Goal: Task Accomplishment & Management: Use online tool/utility

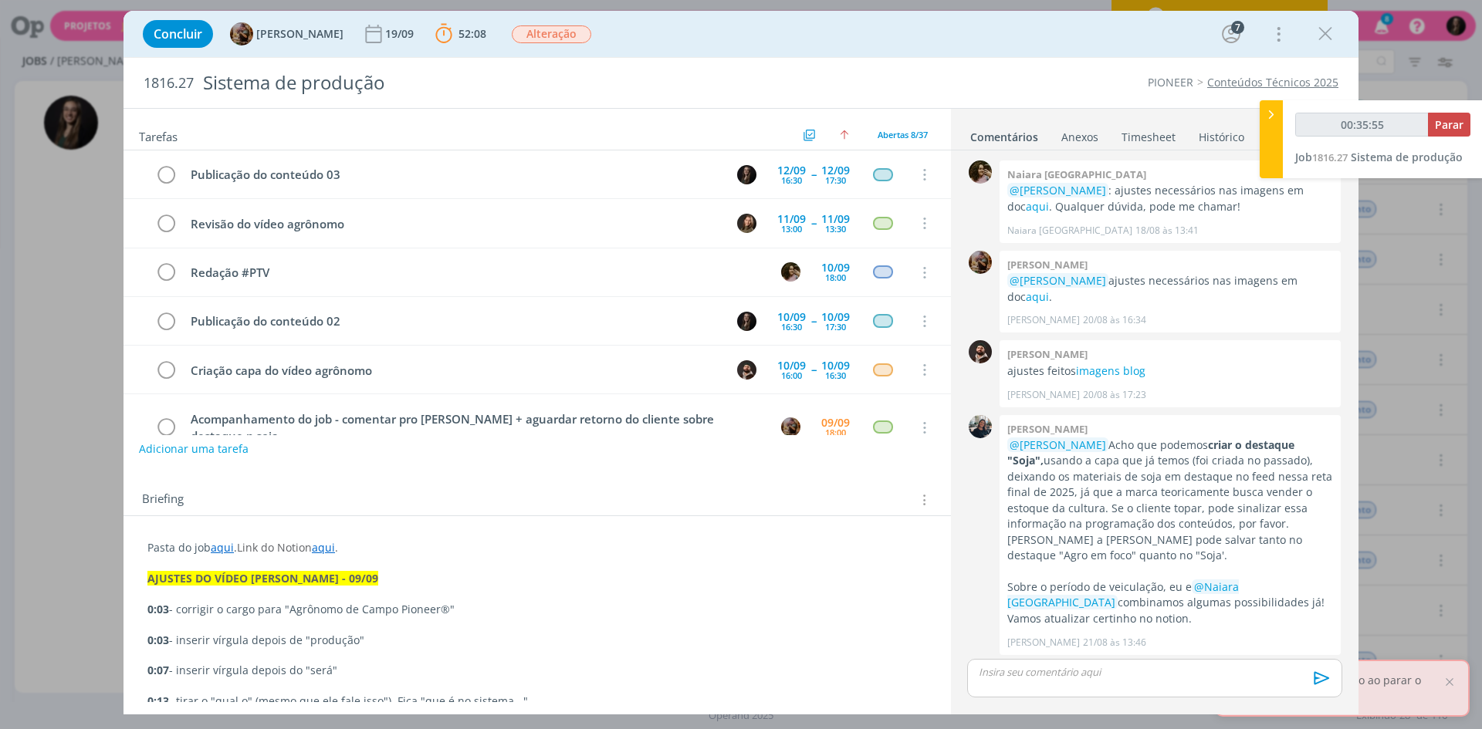
scroll to position [1680, 0]
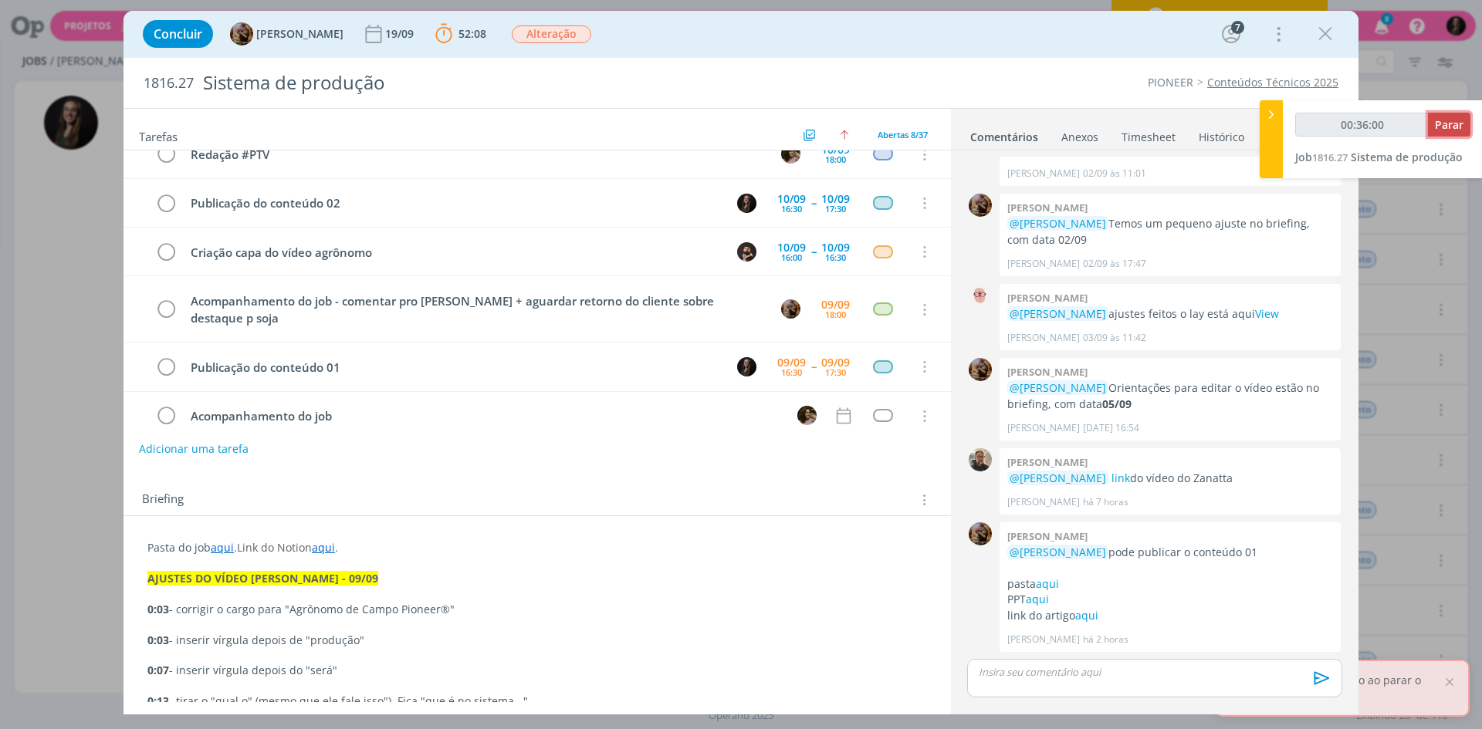
click at [1461, 122] on span "Parar" at bounding box center [1449, 124] width 29 height 15
click at [1056, 682] on div "dialog" at bounding box center [1154, 678] width 375 height 39
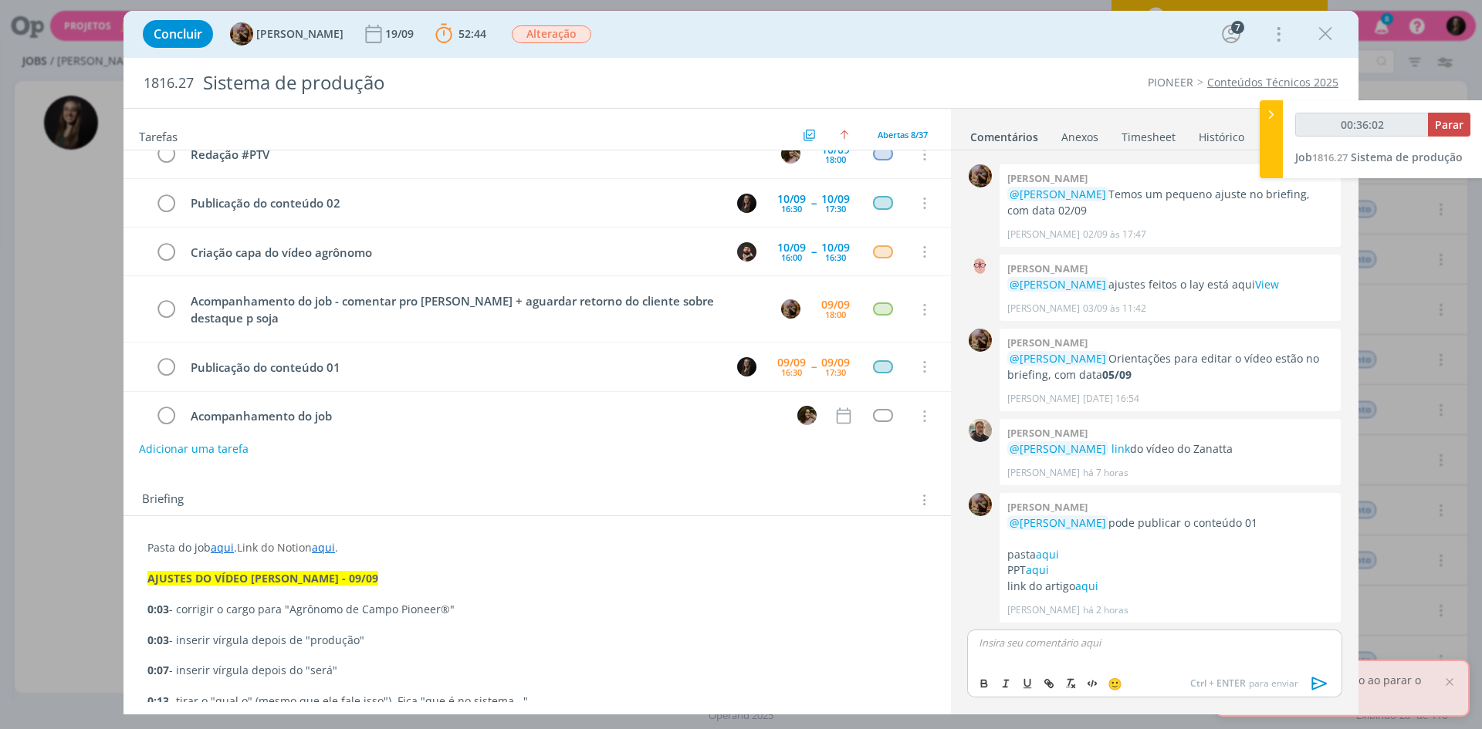
type input "00:36:03"
click at [1071, 702] on li "[PERSON_NAME]" at bounding box center [1051, 694] width 142 height 28
type input "00:36:00"
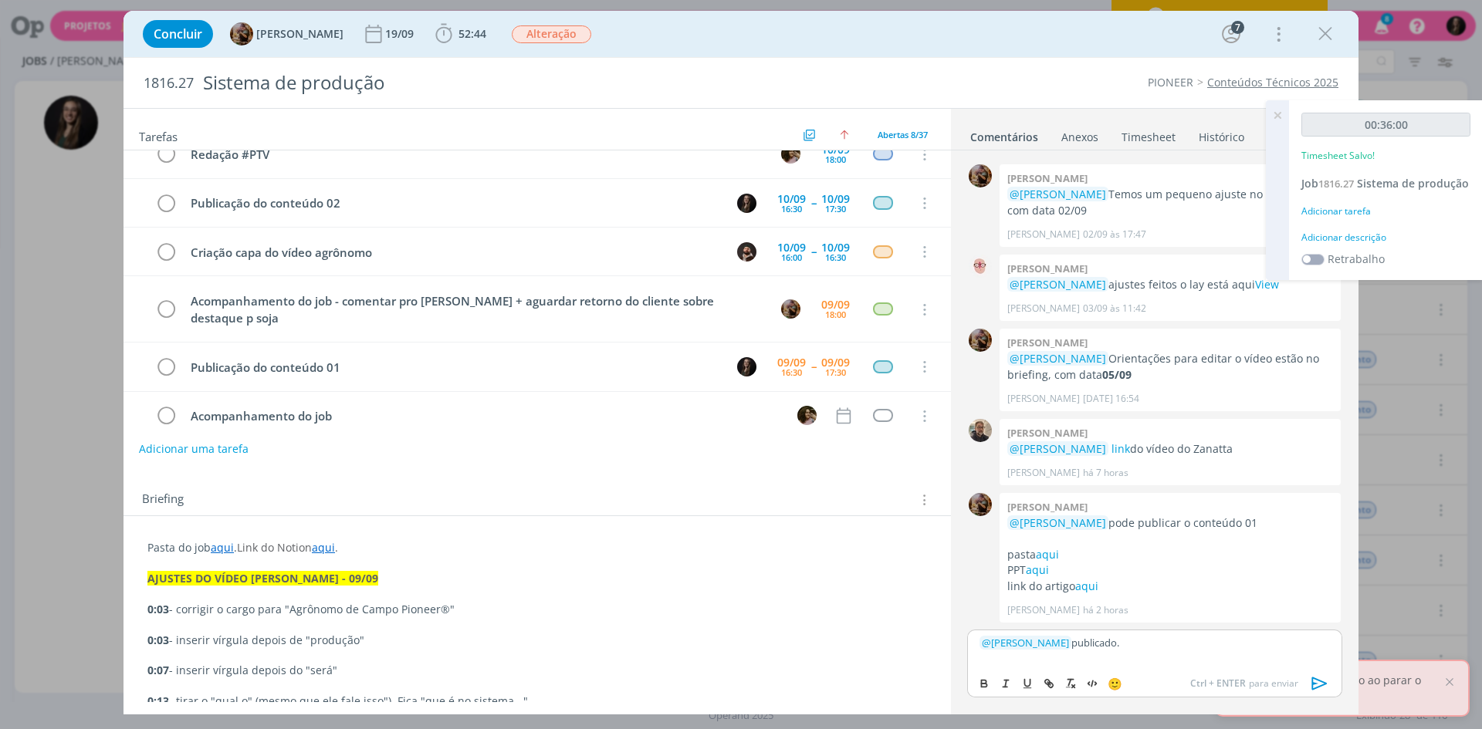
click at [1317, 683] on icon "dialog" at bounding box center [1319, 683] width 23 height 23
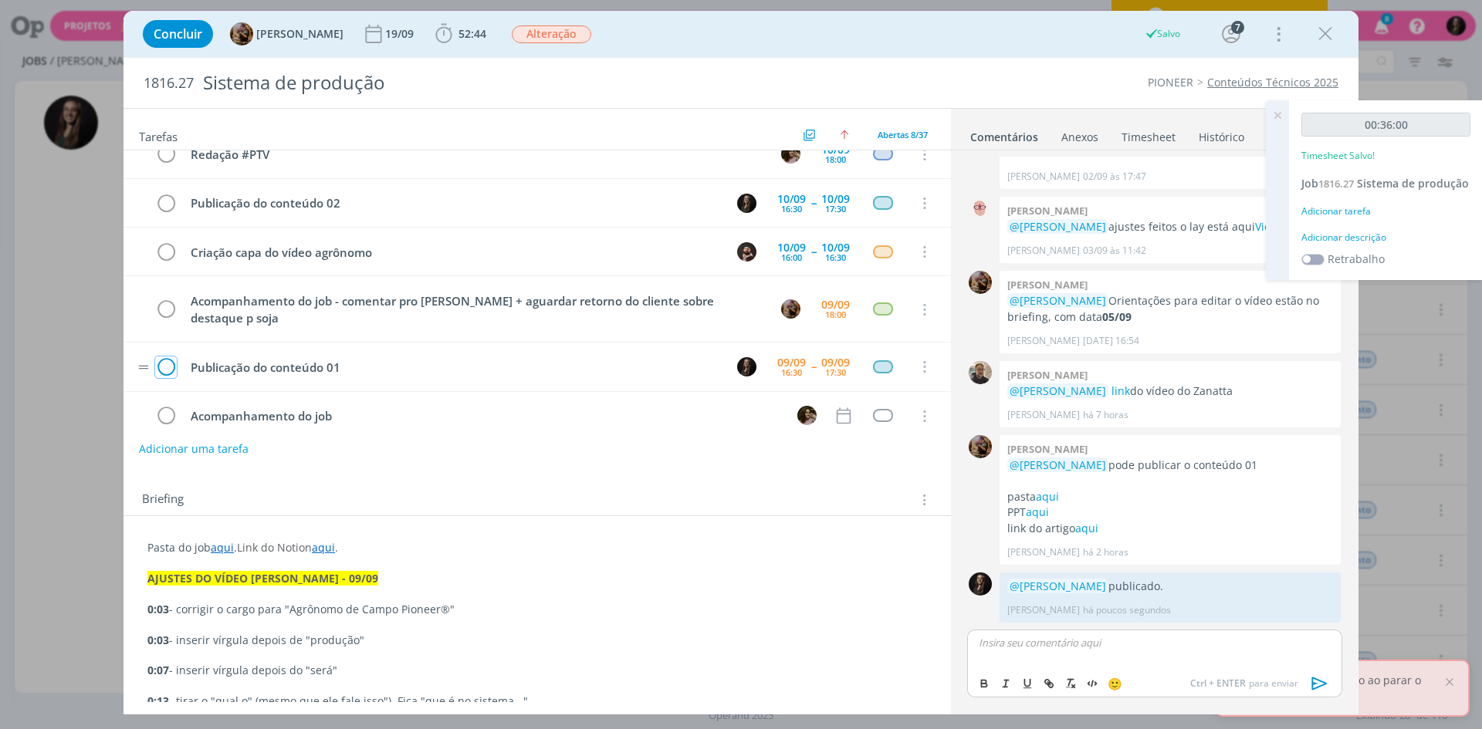
click at [171, 356] on icon "dialog" at bounding box center [166, 367] width 22 height 23
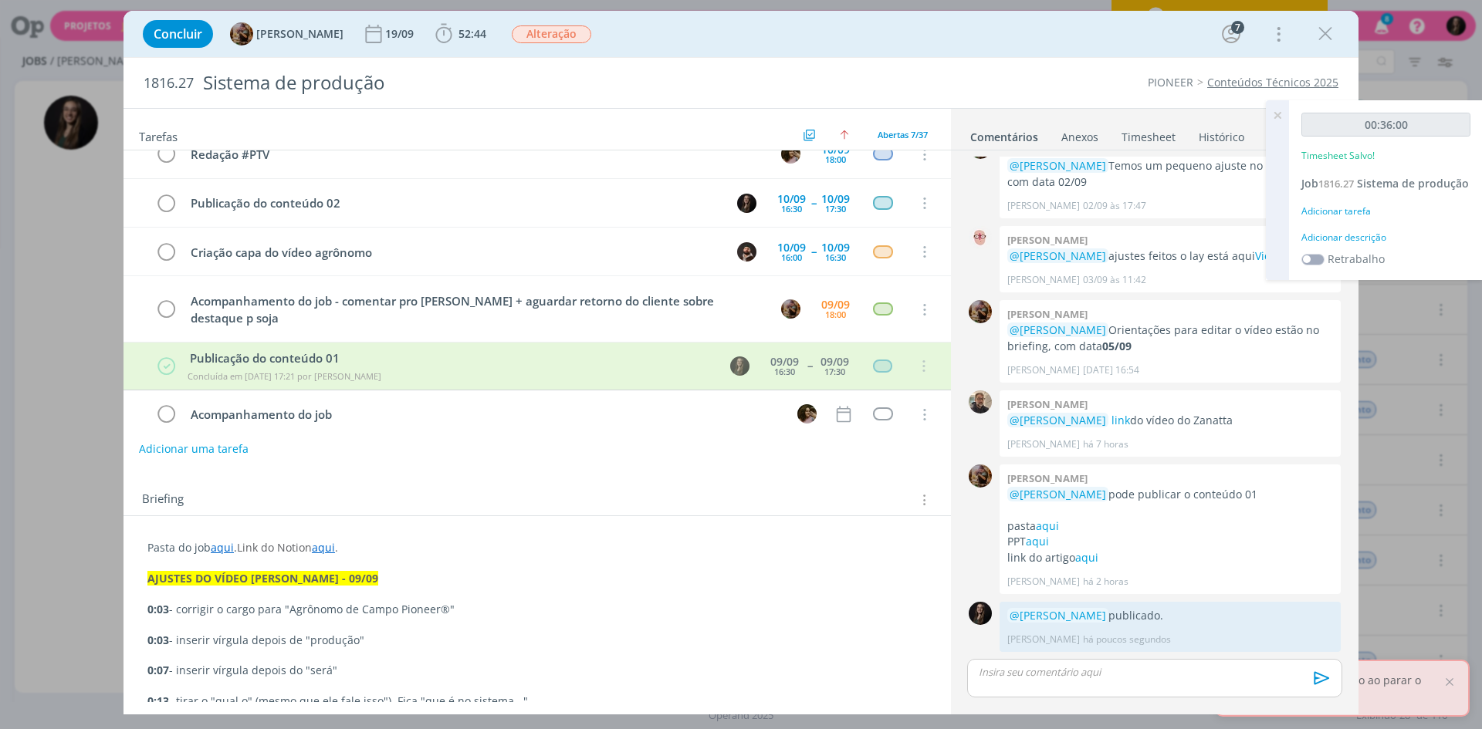
scroll to position [118, 0]
click at [1348, 245] on div "Adicionar descrição" at bounding box center [1385, 238] width 169 height 14
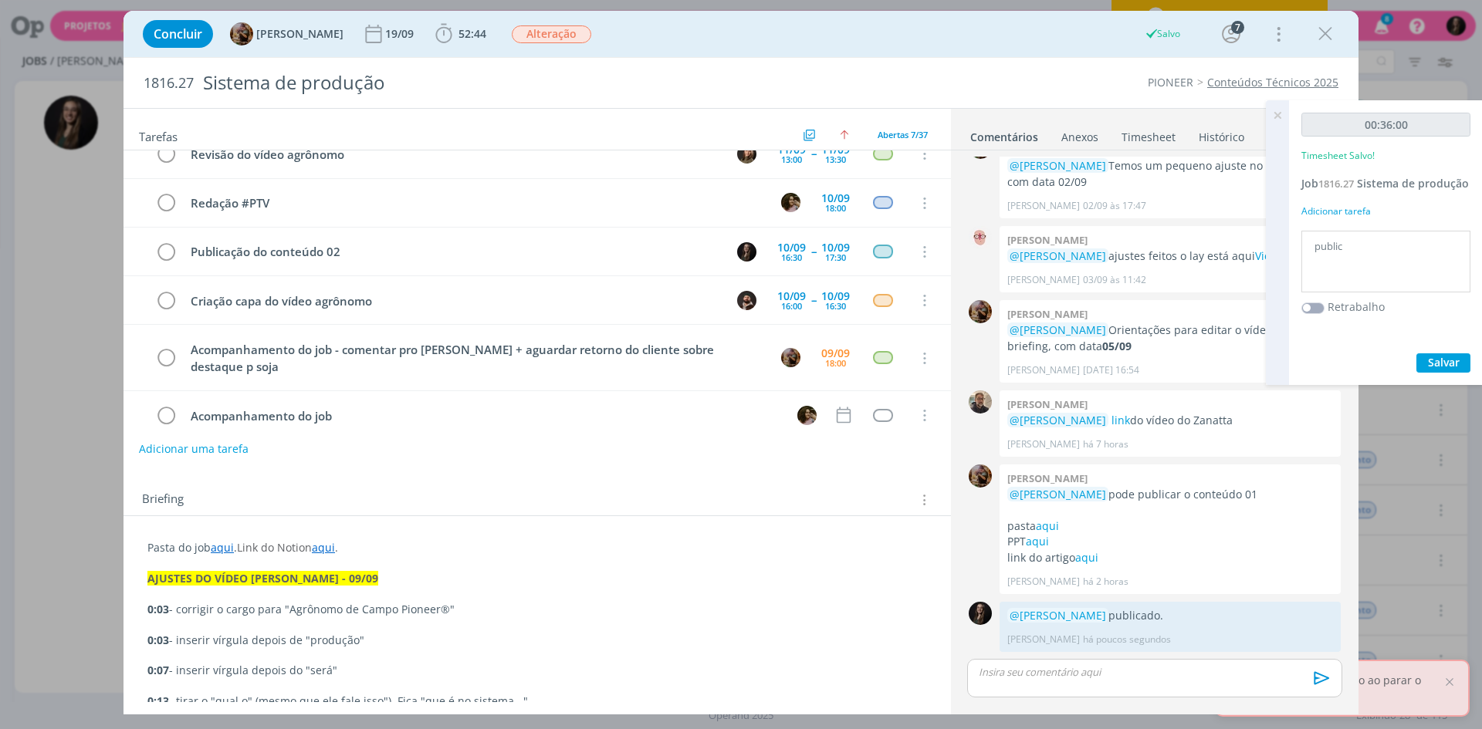
scroll to position [69, 0]
type textarea "publicar"
click at [1416, 353] on button "Salvar" at bounding box center [1443, 362] width 54 height 19
click at [1277, 113] on icon at bounding box center [1277, 115] width 28 height 30
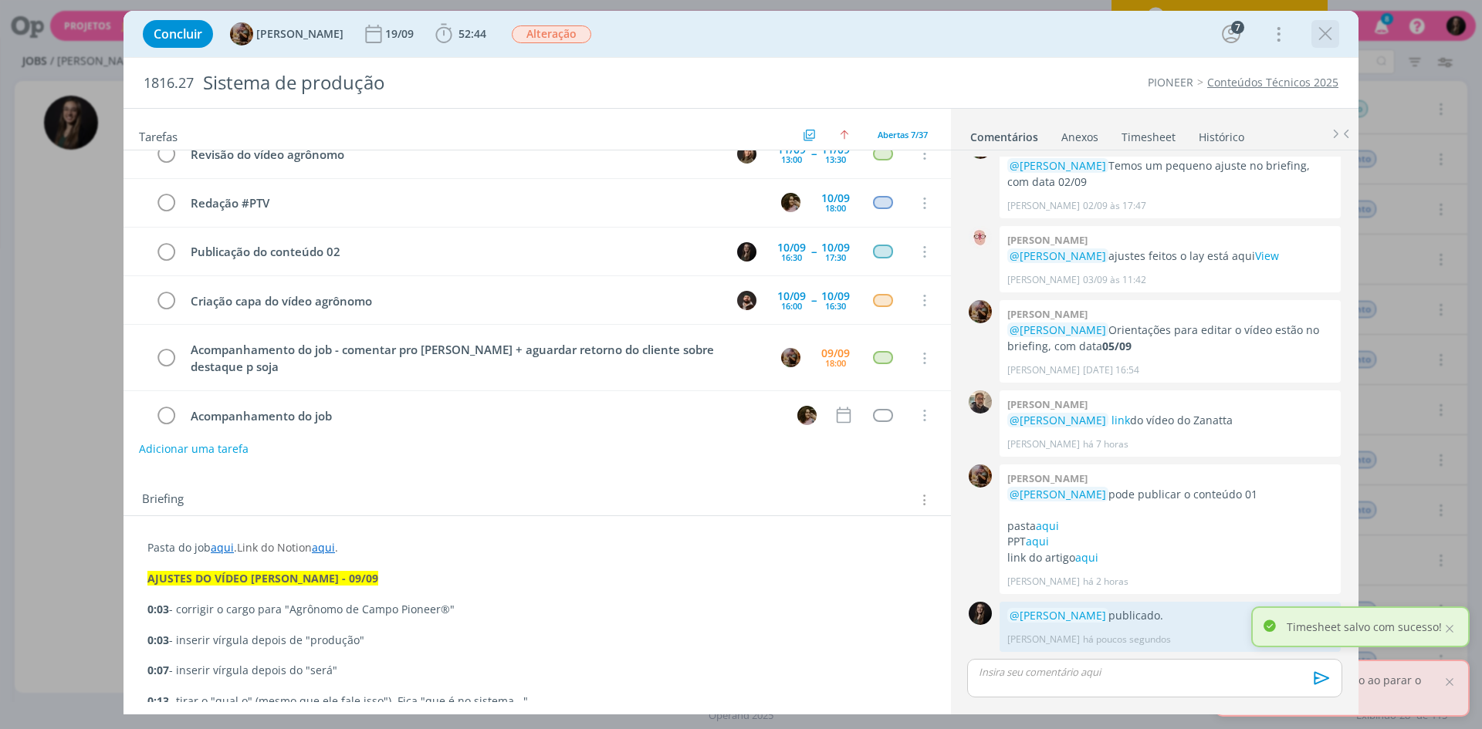
click at [1326, 34] on icon "dialog" at bounding box center [1325, 33] width 23 height 23
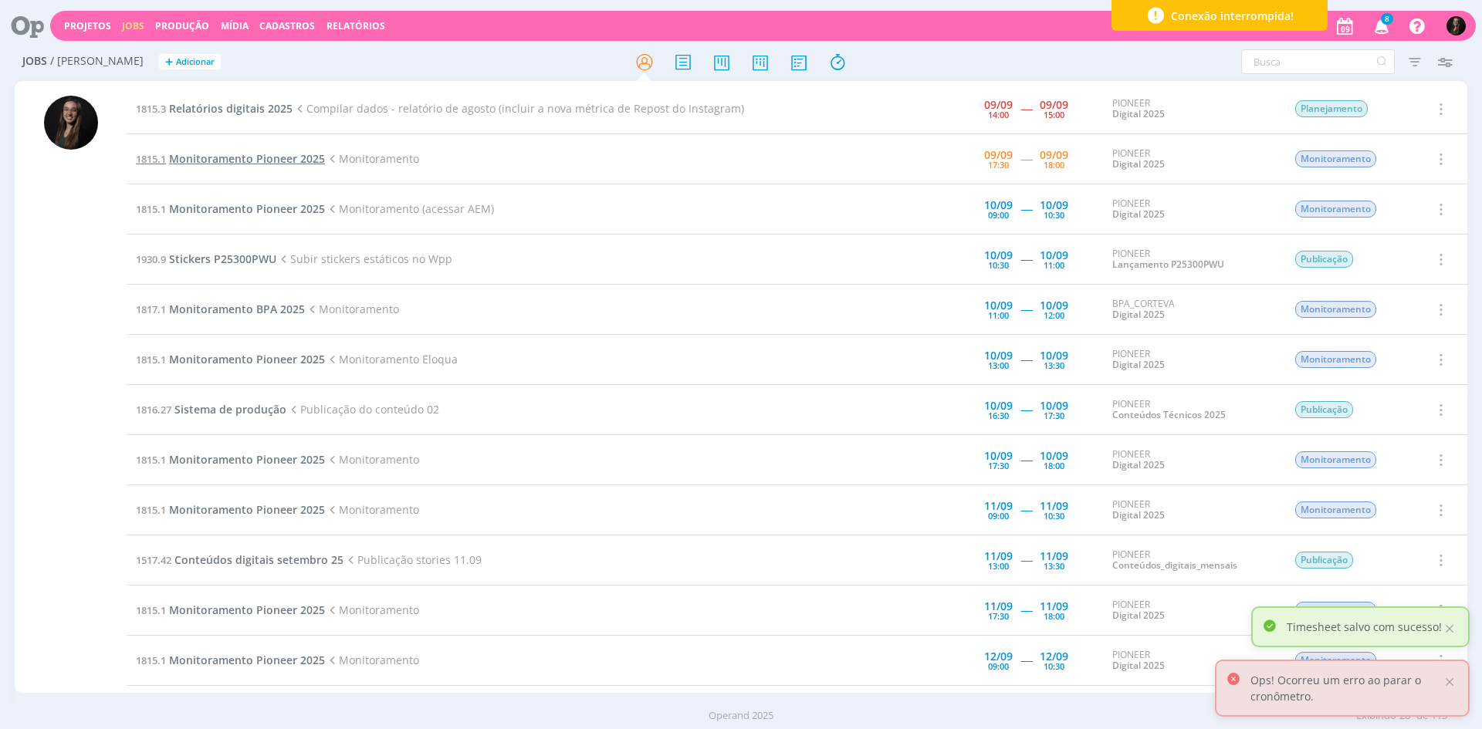
click at [269, 155] on span "Monitoramento Pioneer 2025" at bounding box center [247, 158] width 156 height 15
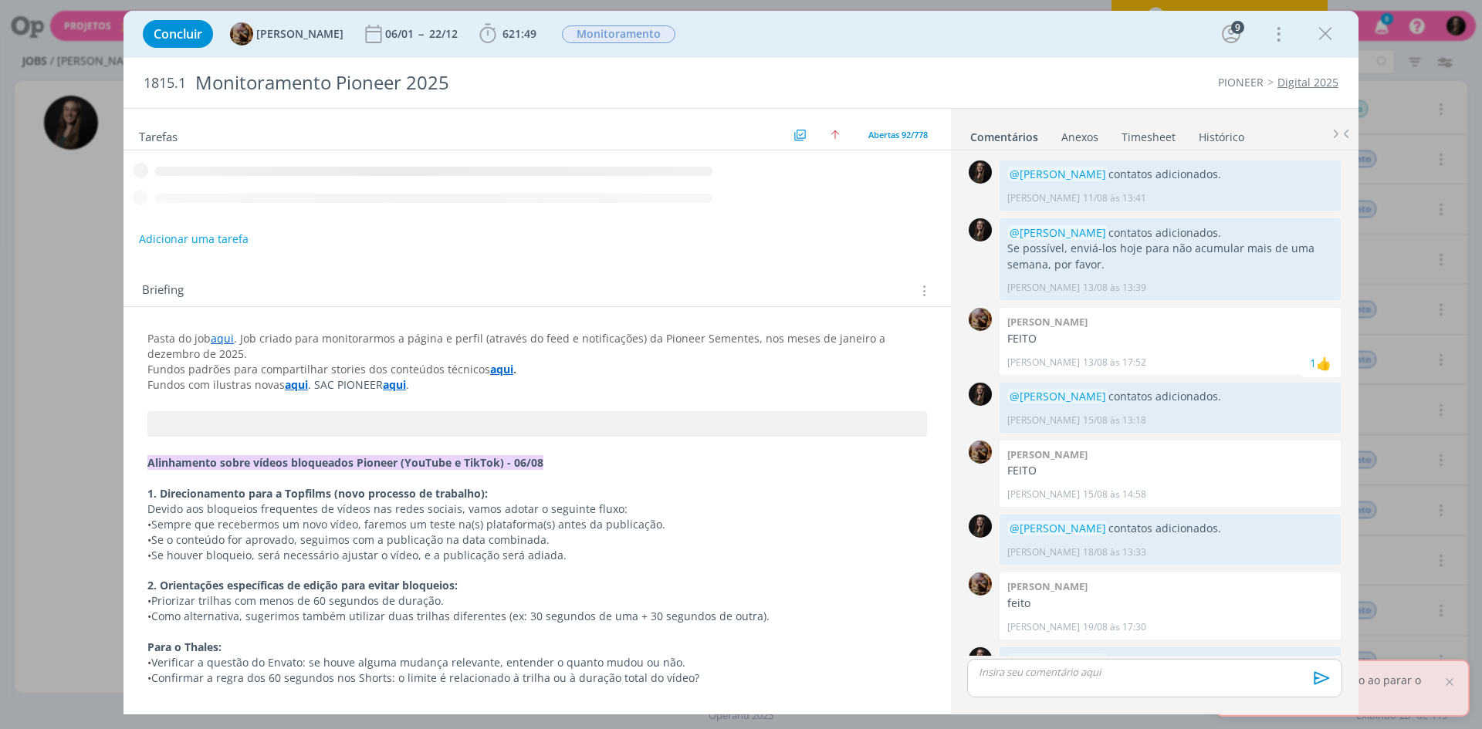
scroll to position [871, 0]
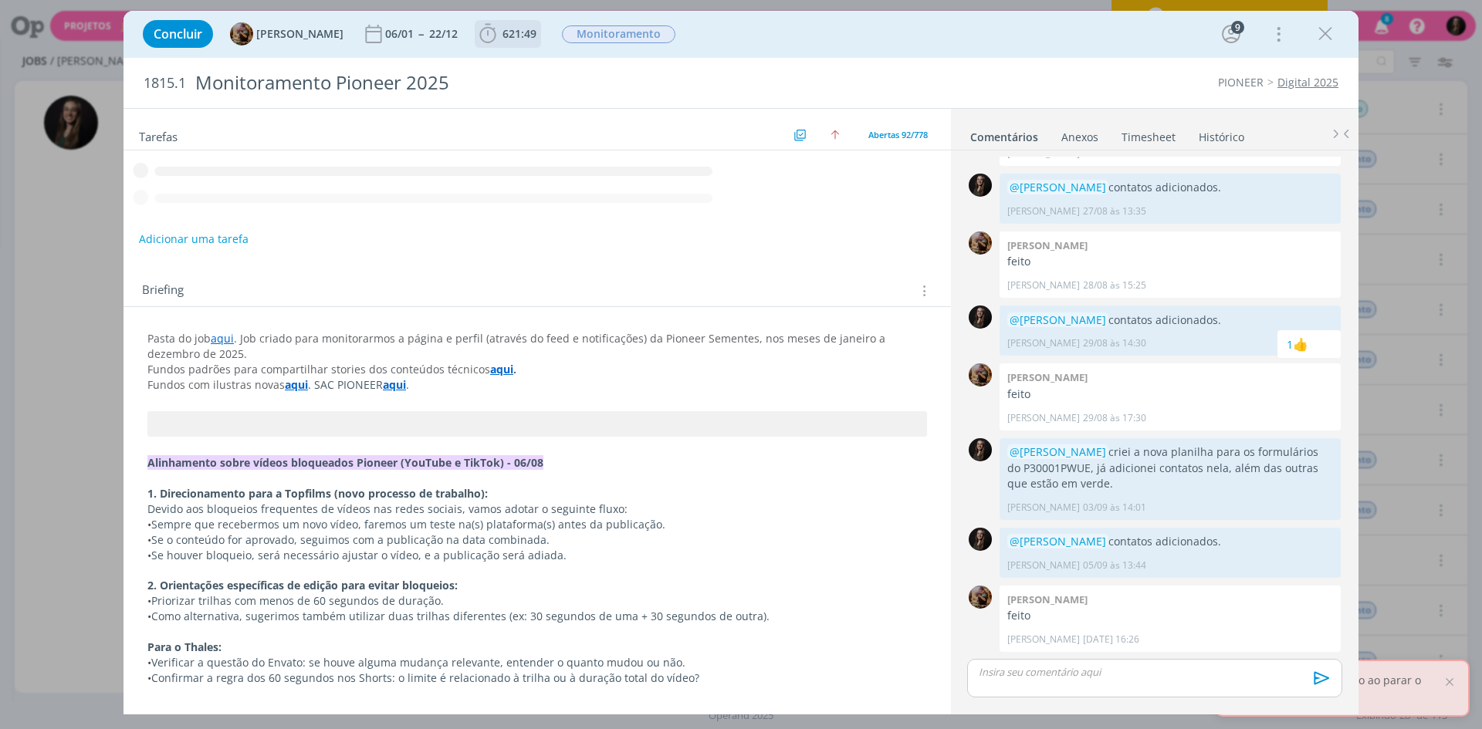
click at [499, 30] on icon "dialog" at bounding box center [487, 33] width 23 height 23
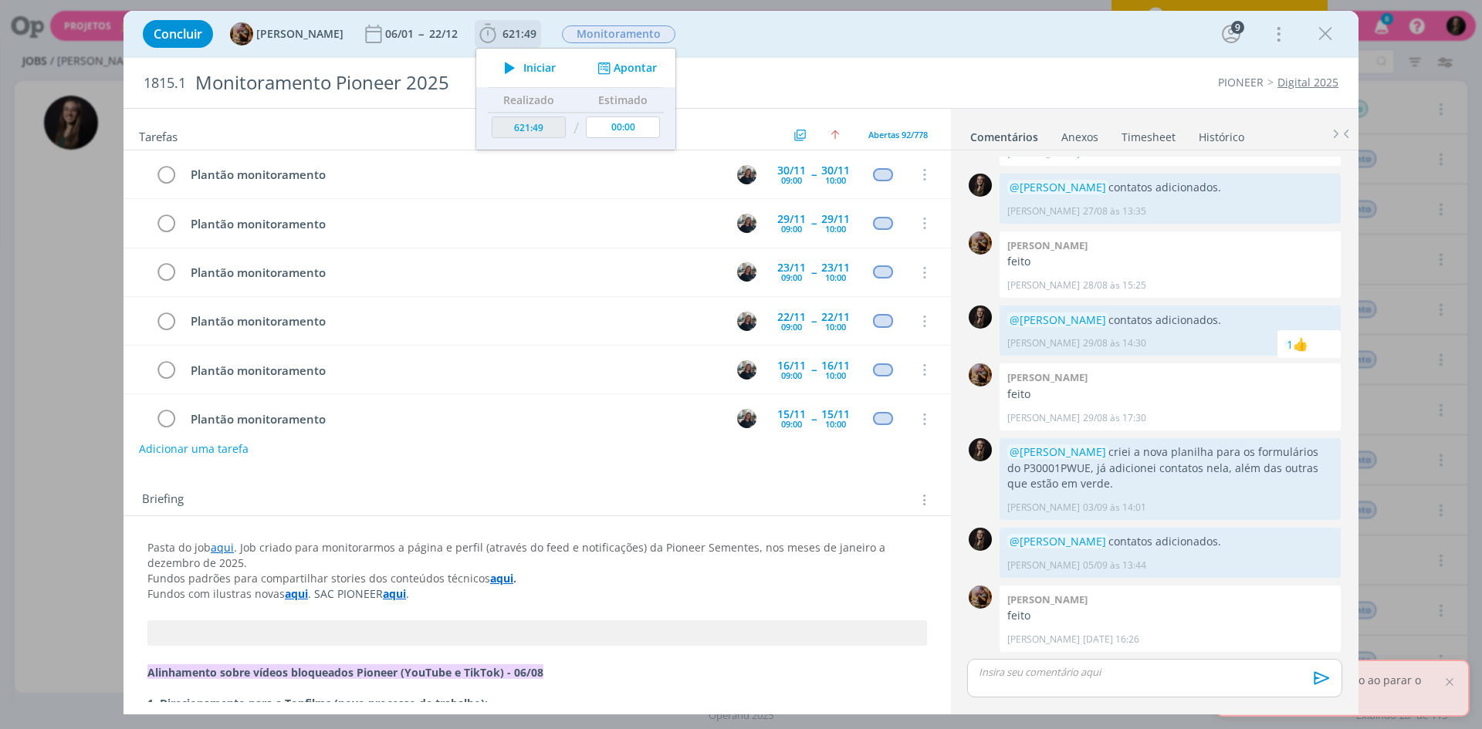
scroll to position [4221, 0]
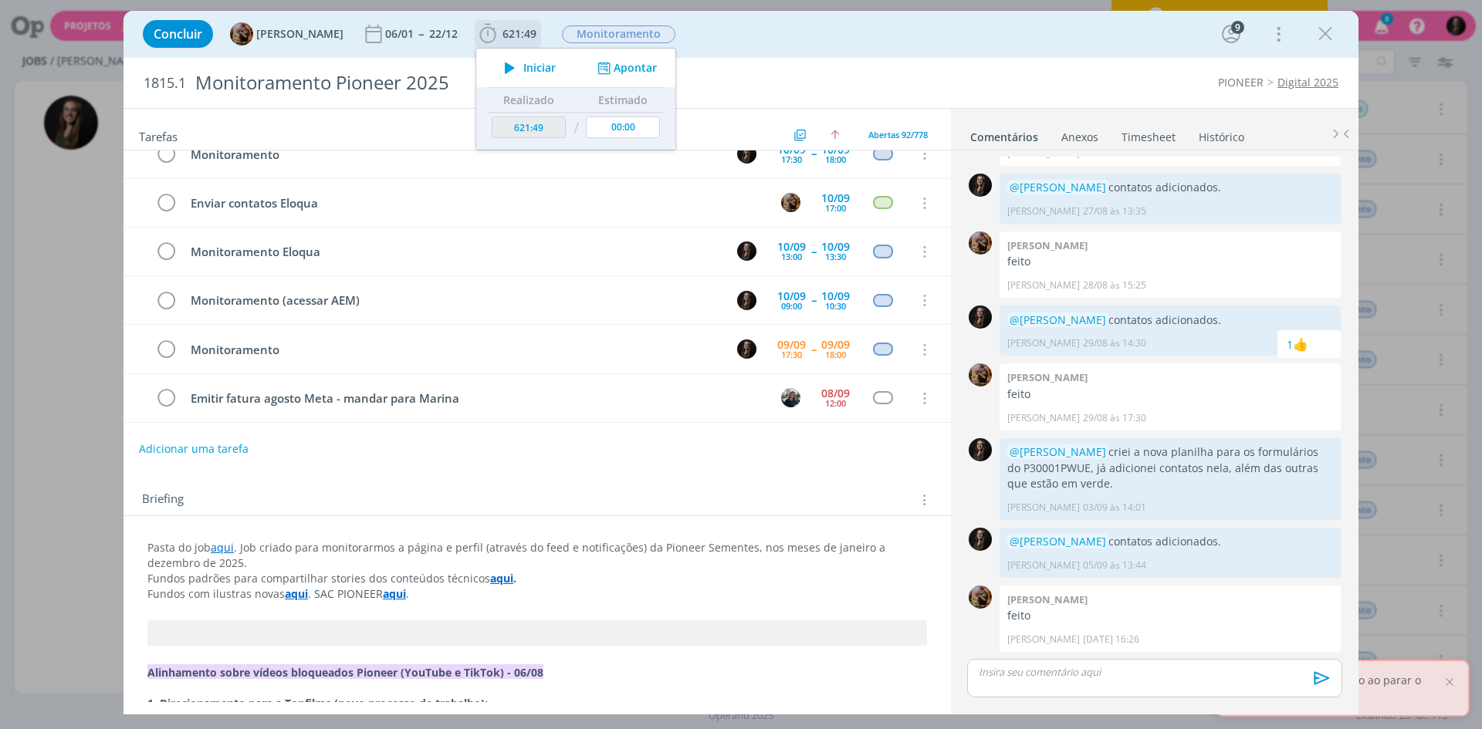
click at [523, 65] on icon "dialog" at bounding box center [509, 68] width 27 height 20
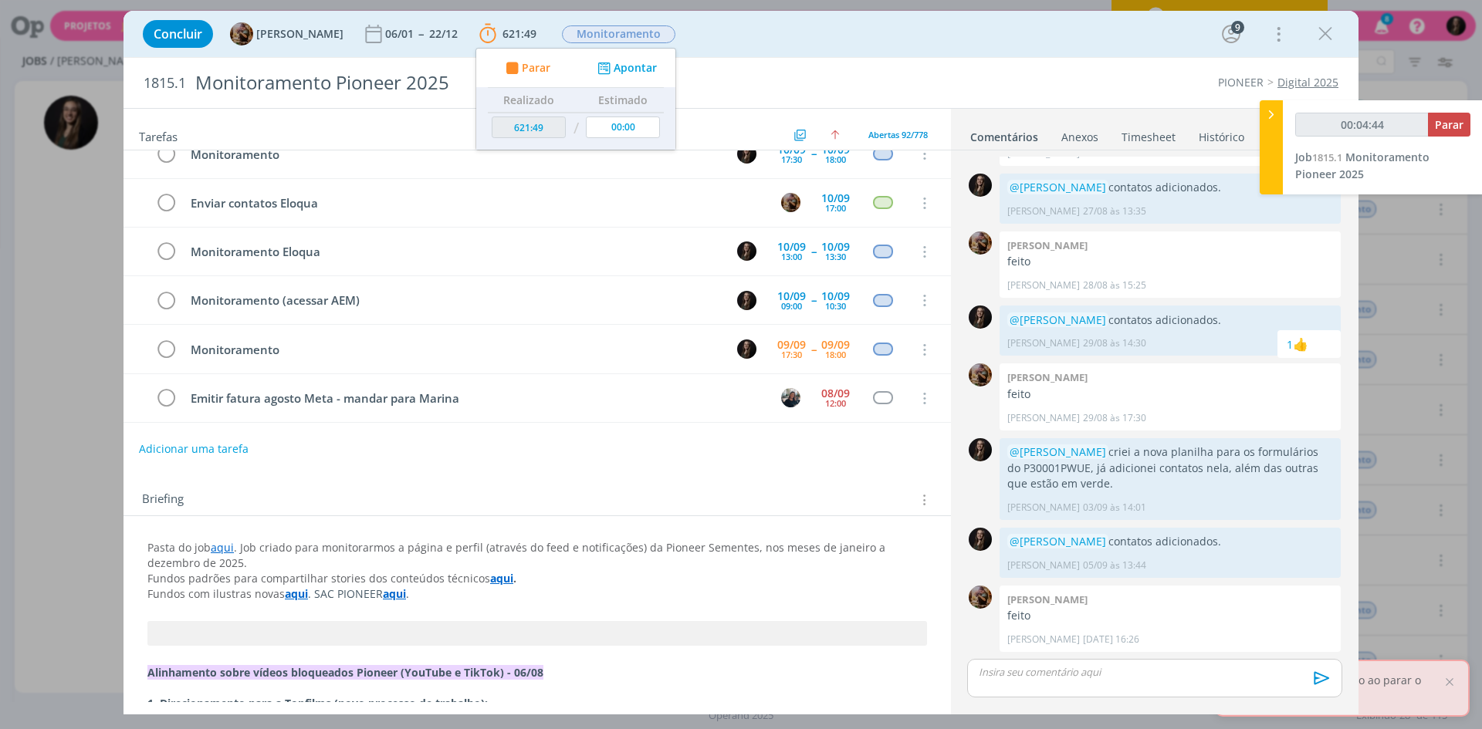
type input "00:04:45"
click at [1274, 122] on icon at bounding box center [1270, 115] width 15 height 16
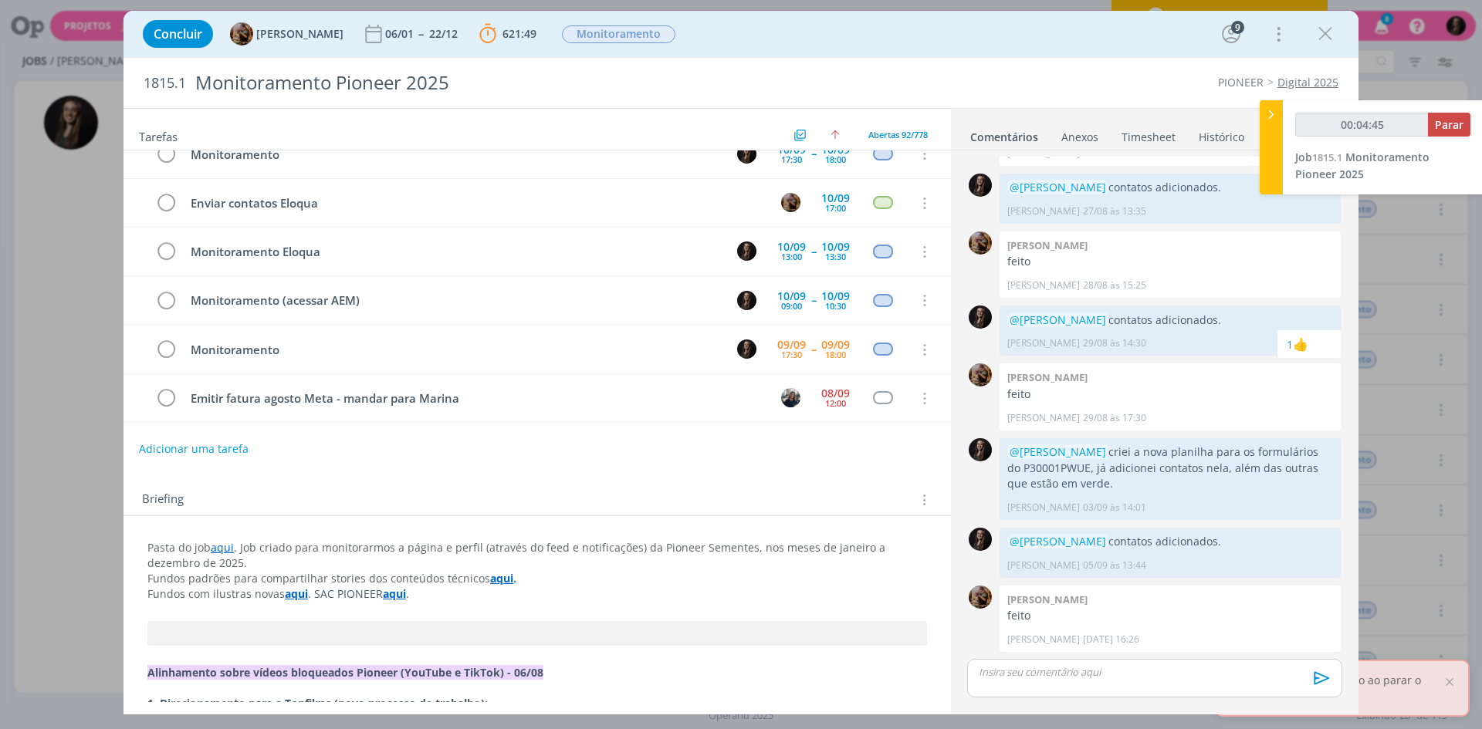
click at [968, 75] on div "PIONEER Digital 2025" at bounding box center [1094, 82] width 504 height 15
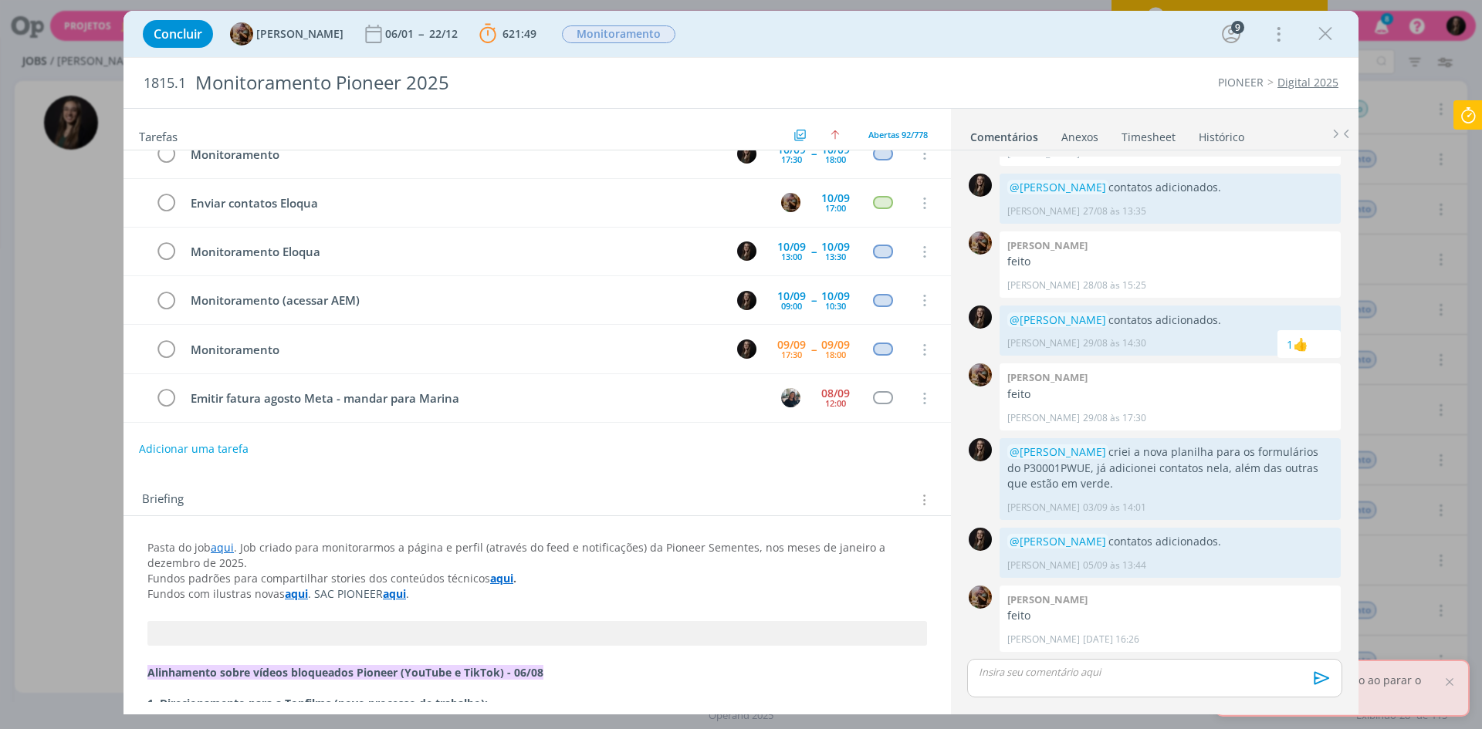
click at [1468, 117] on icon at bounding box center [1468, 115] width 28 height 30
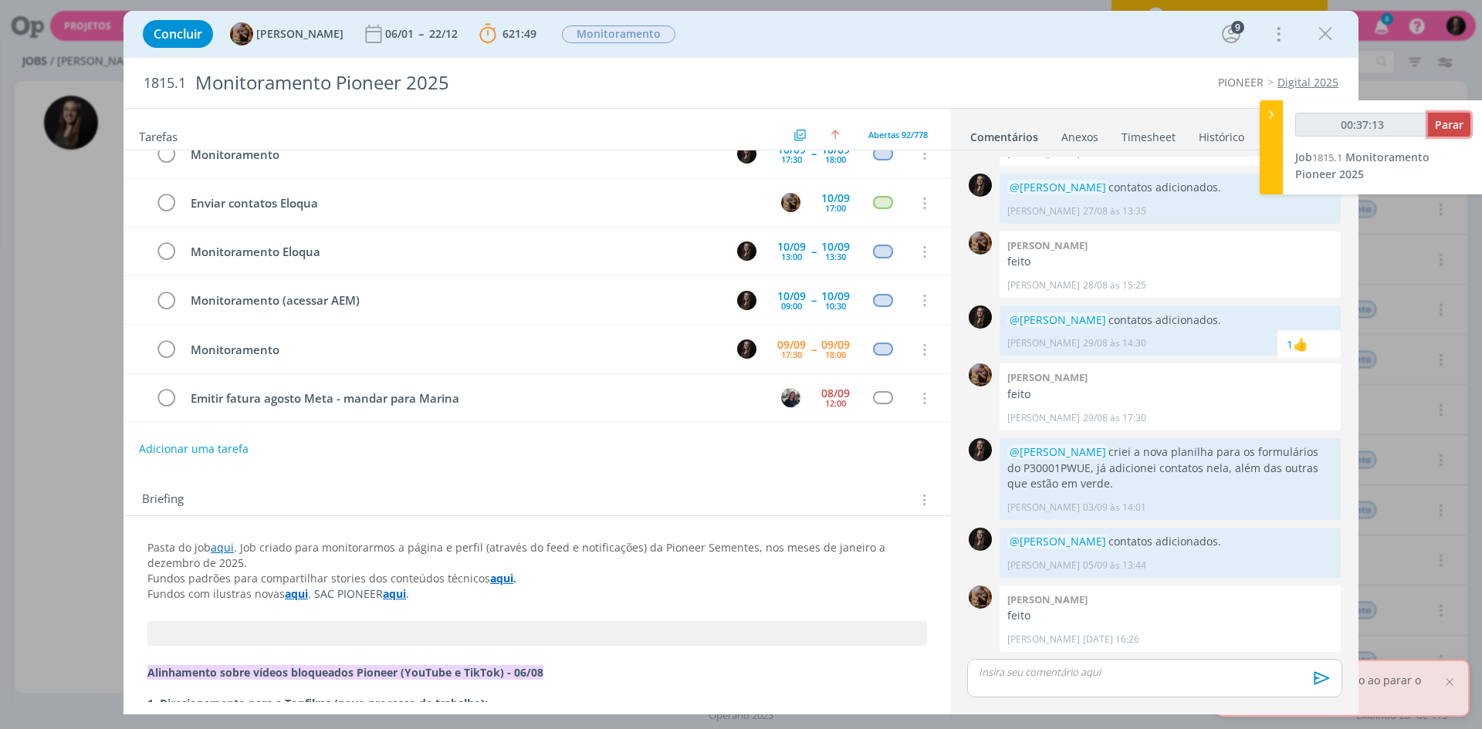
click at [1447, 119] on span "Parar" at bounding box center [1449, 124] width 29 height 15
click at [173, 343] on icon "dialog" at bounding box center [166, 350] width 22 height 23
click at [165, 347] on icon "dialog" at bounding box center [166, 350] width 22 height 23
click at [1444, 122] on span "Parar" at bounding box center [1449, 124] width 29 height 15
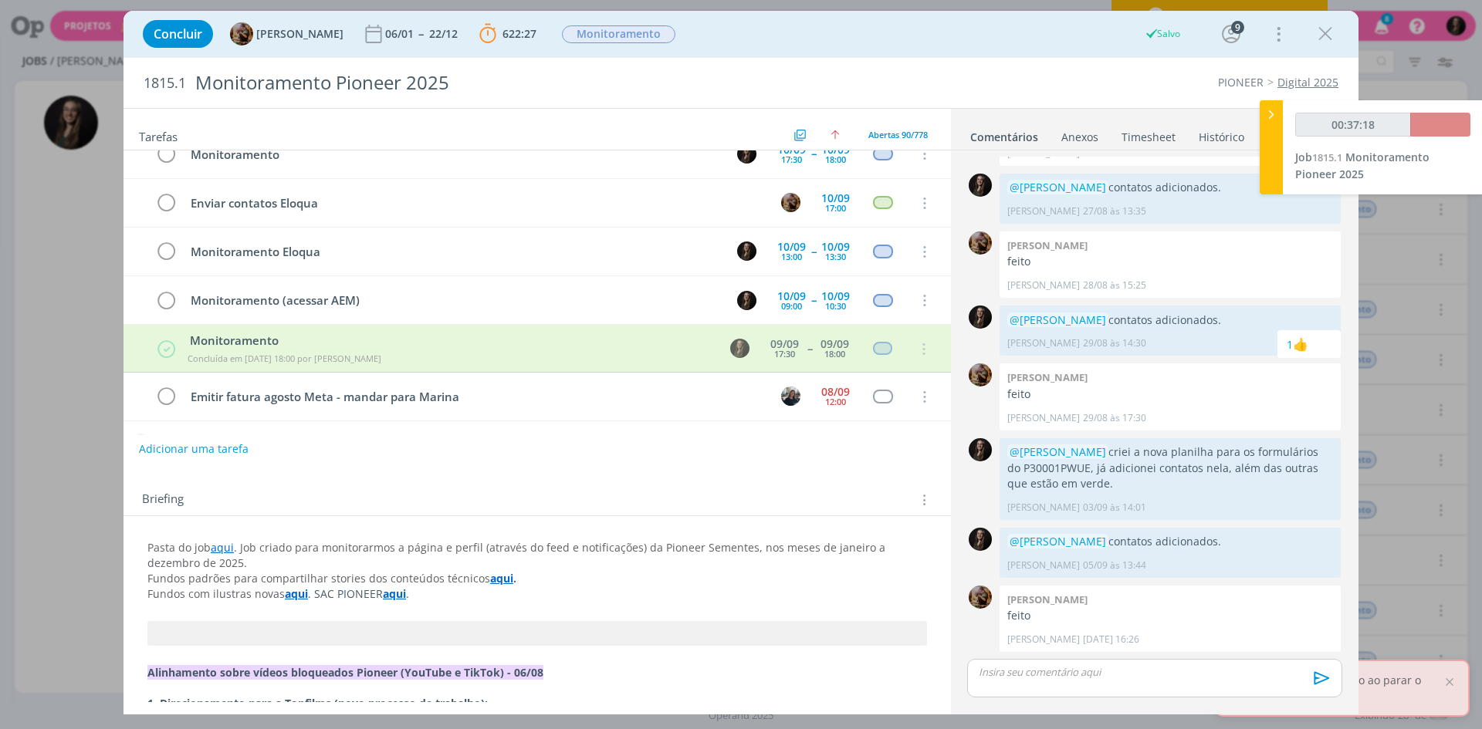
click at [1206, 85] on ul "PIONEER Digital 2025" at bounding box center [1262, 82] width 151 height 15
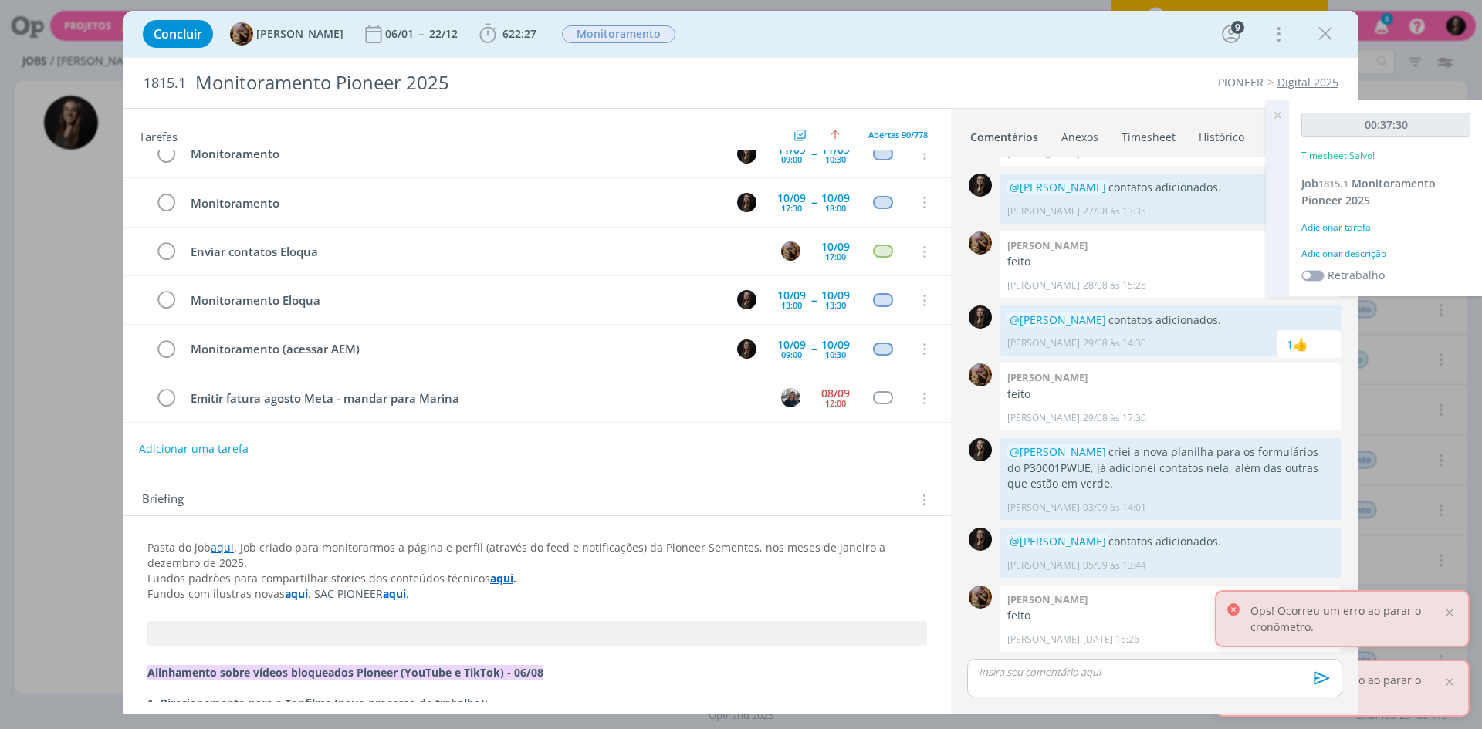
type input "00:38:00"
click at [1330, 245] on div "00:38:00 Timesheet Salvo! Job 1815.1 Monitoramento Pioneer 2025 Adicionar taref…" at bounding box center [1386, 198] width 194 height 196
click at [1340, 254] on div "Adicionar descrição" at bounding box center [1385, 254] width 169 height 14
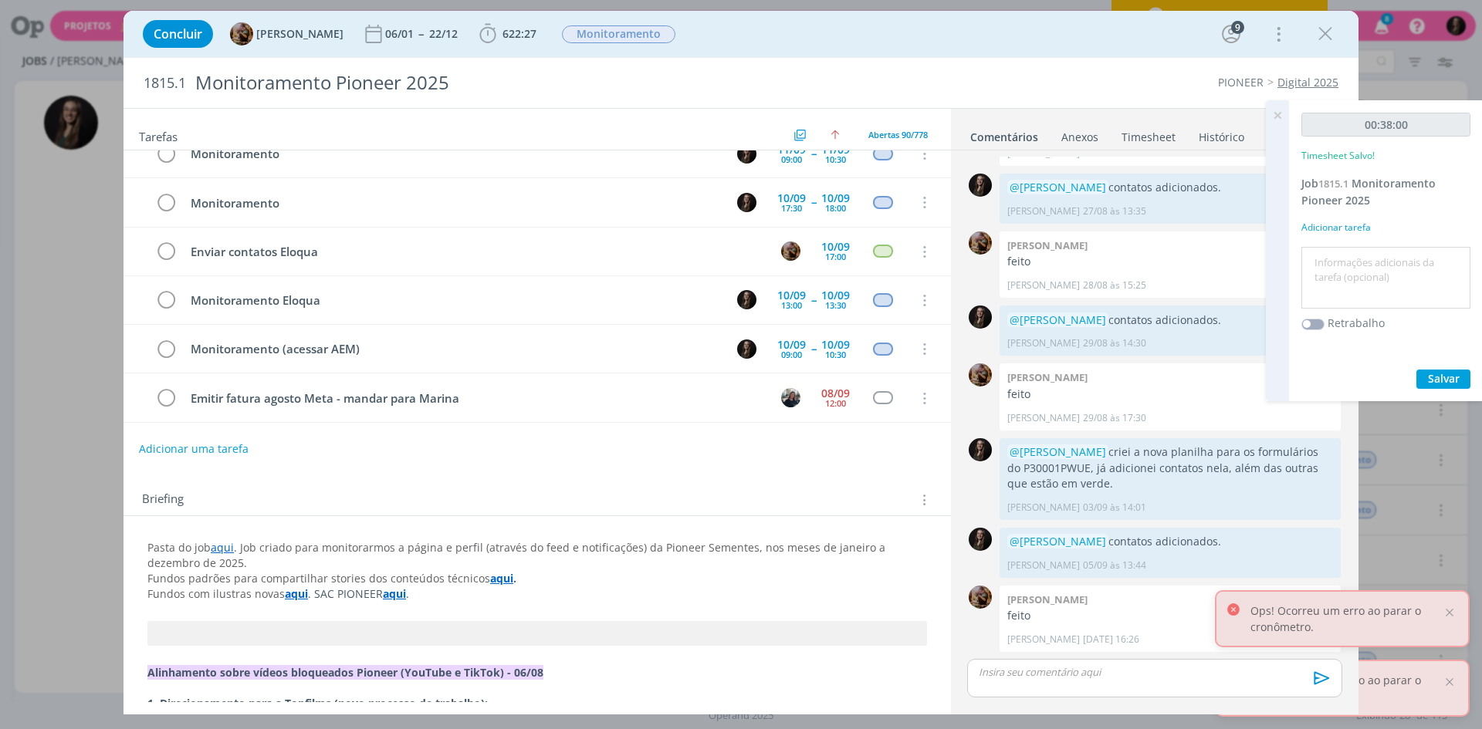
click at [1340, 254] on textarea at bounding box center [1385, 278] width 161 height 55
type textarea "monitoramento"
click at [1416, 370] on button "Salvar" at bounding box center [1443, 379] width 54 height 19
click at [1280, 110] on icon at bounding box center [1277, 115] width 28 height 30
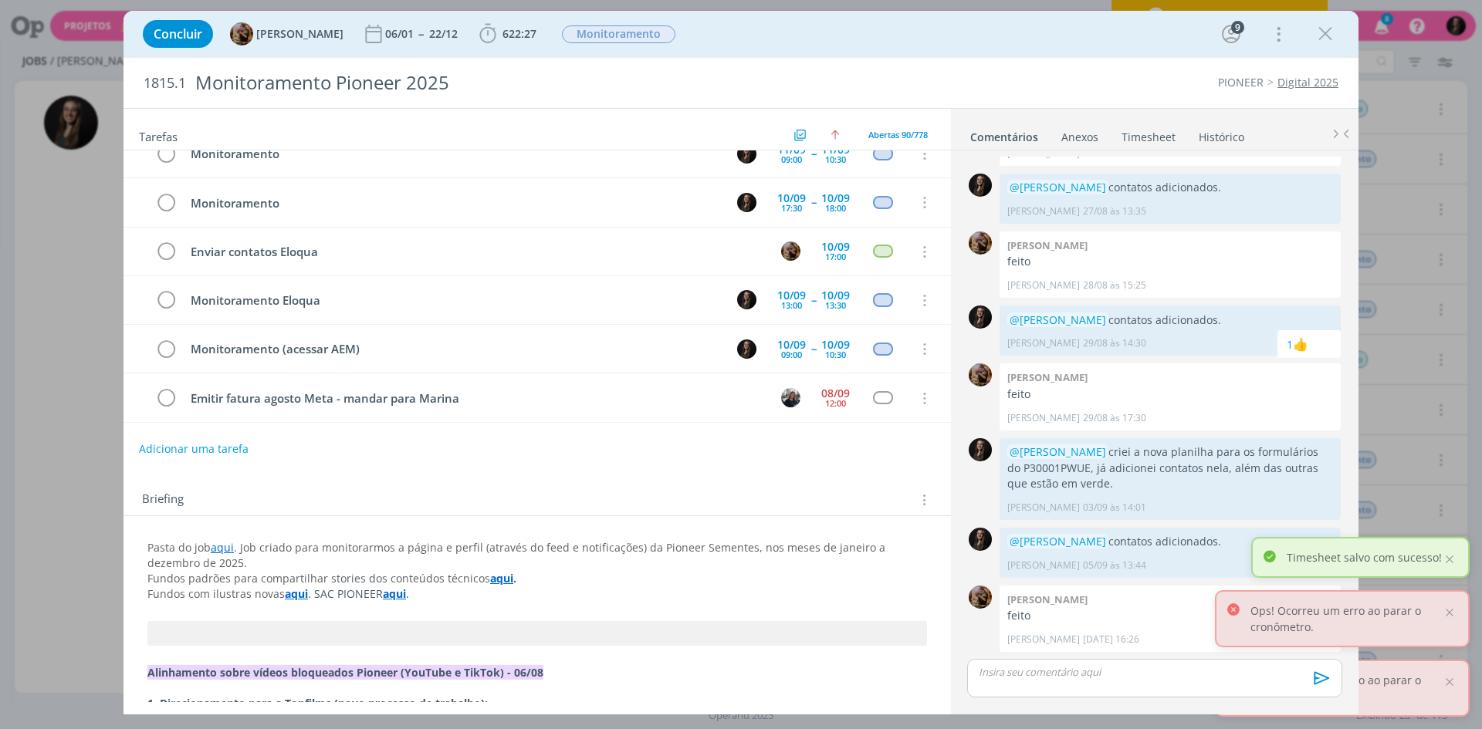
click at [1459, 566] on div "Timesheet salvo com sucesso!" at bounding box center [1360, 557] width 218 height 41
click at [1452, 561] on div at bounding box center [1449, 560] width 14 height 14
click at [1451, 614] on div at bounding box center [1449, 613] width 14 height 14
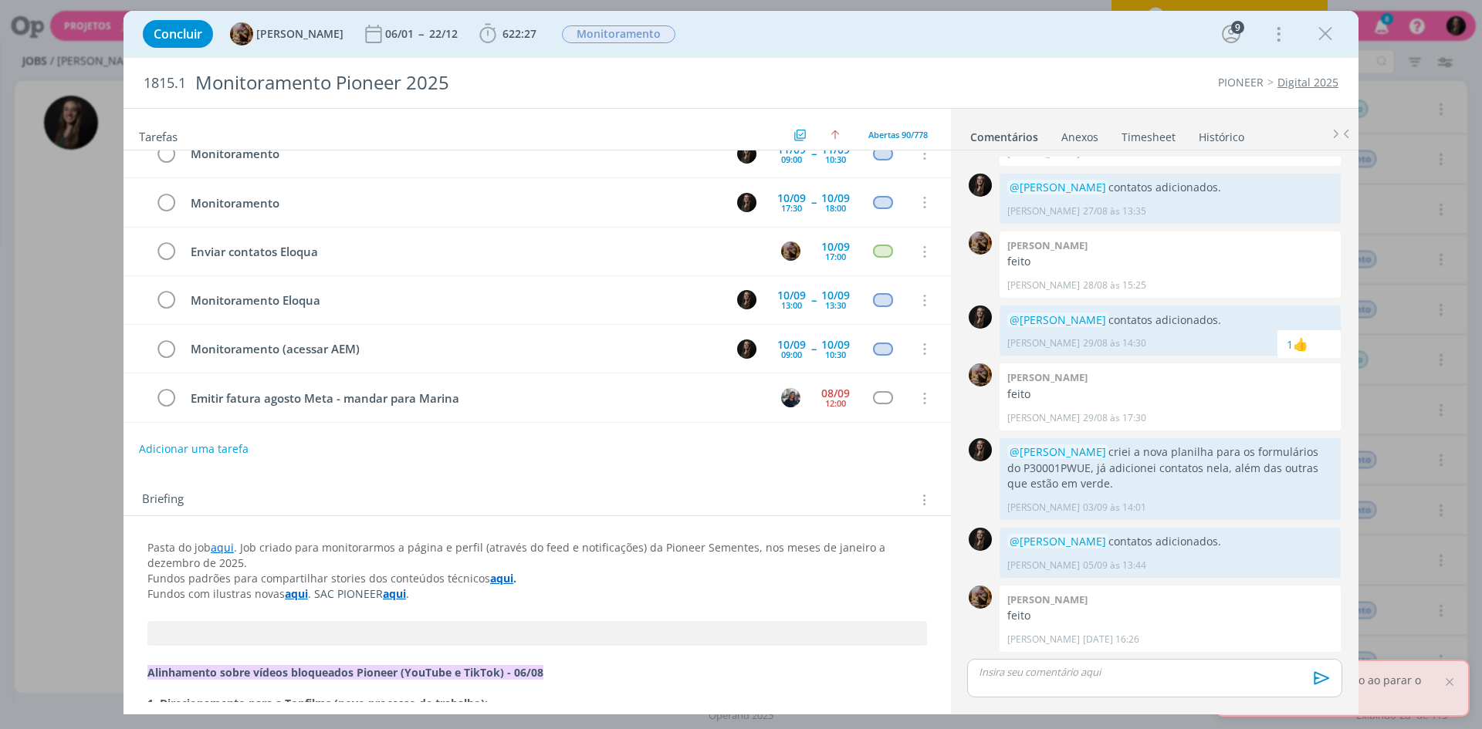
click at [1327, 28] on icon "dialog" at bounding box center [1325, 33] width 23 height 23
